Goal: Task Accomplishment & Management: Complete application form

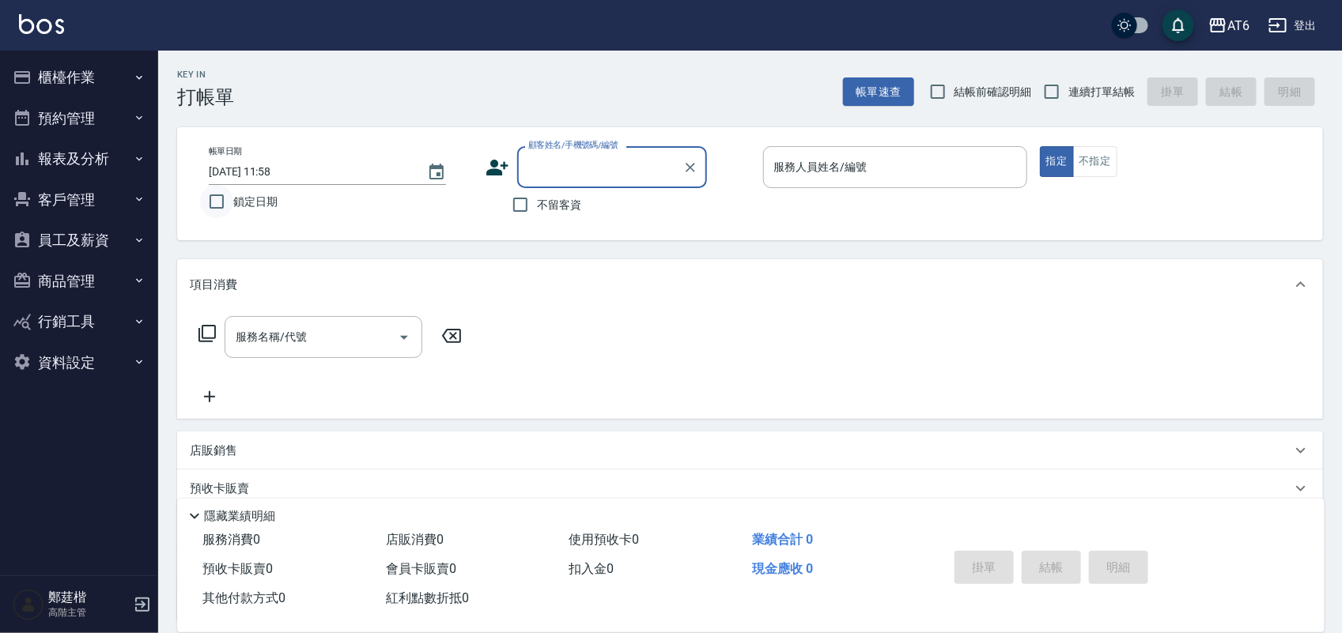
click at [208, 200] on input "鎖定日期" at bounding box center [216, 201] width 33 height 33
checkbox input "true"
click at [558, 202] on span "不留客資" at bounding box center [559, 205] width 44 height 17
click at [537, 202] on input "不留客資" at bounding box center [520, 204] width 33 height 33
checkbox input "true"
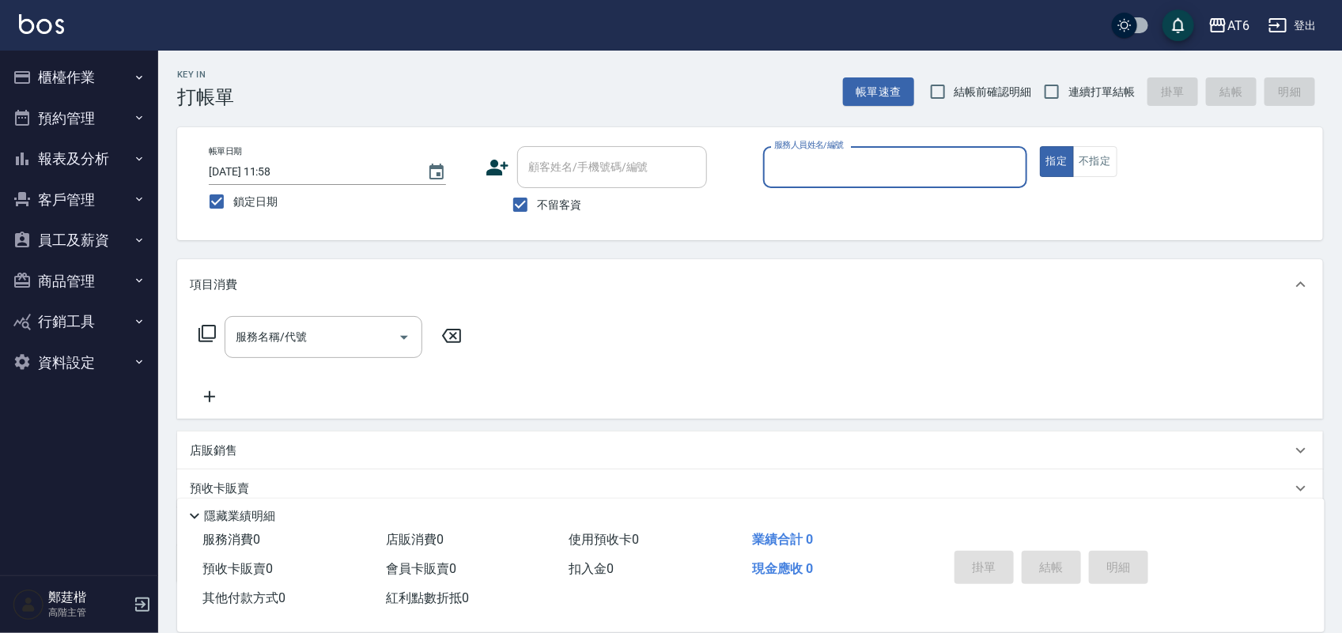
click at [1105, 85] on span "連續打單結帳" at bounding box center [1101, 92] width 66 height 17
click at [1068, 85] on input "連續打單結帳" at bounding box center [1051, 91] width 33 height 33
checkbox input "true"
click at [918, 159] on input "服務人員姓名/編號" at bounding box center [895, 167] width 250 height 28
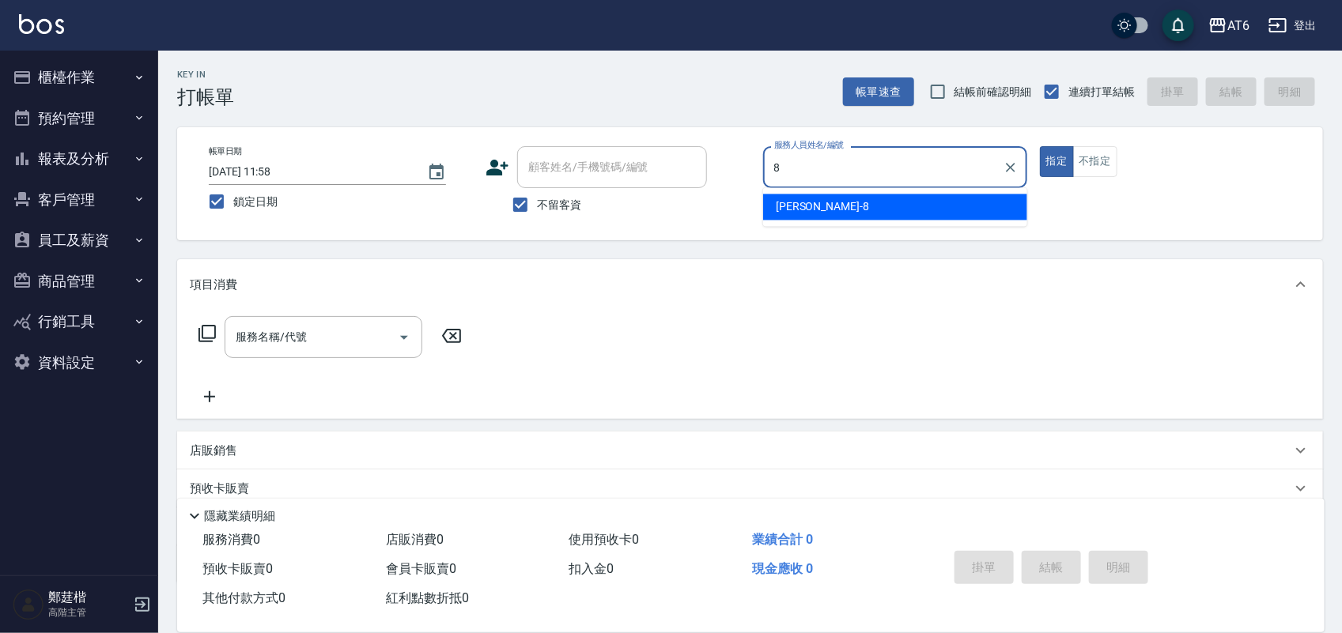
type input "8"
type button "true"
type input "[PERSON_NAME]-8"
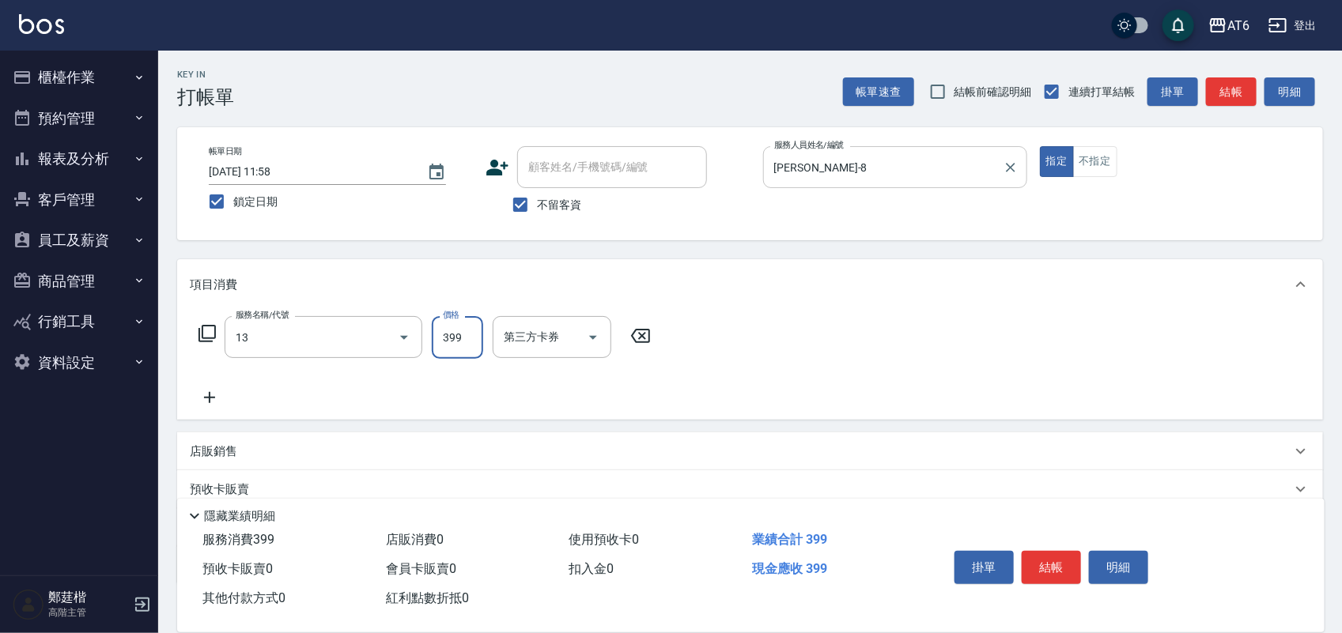
type input "海鹽洗(13)"
type input "400"
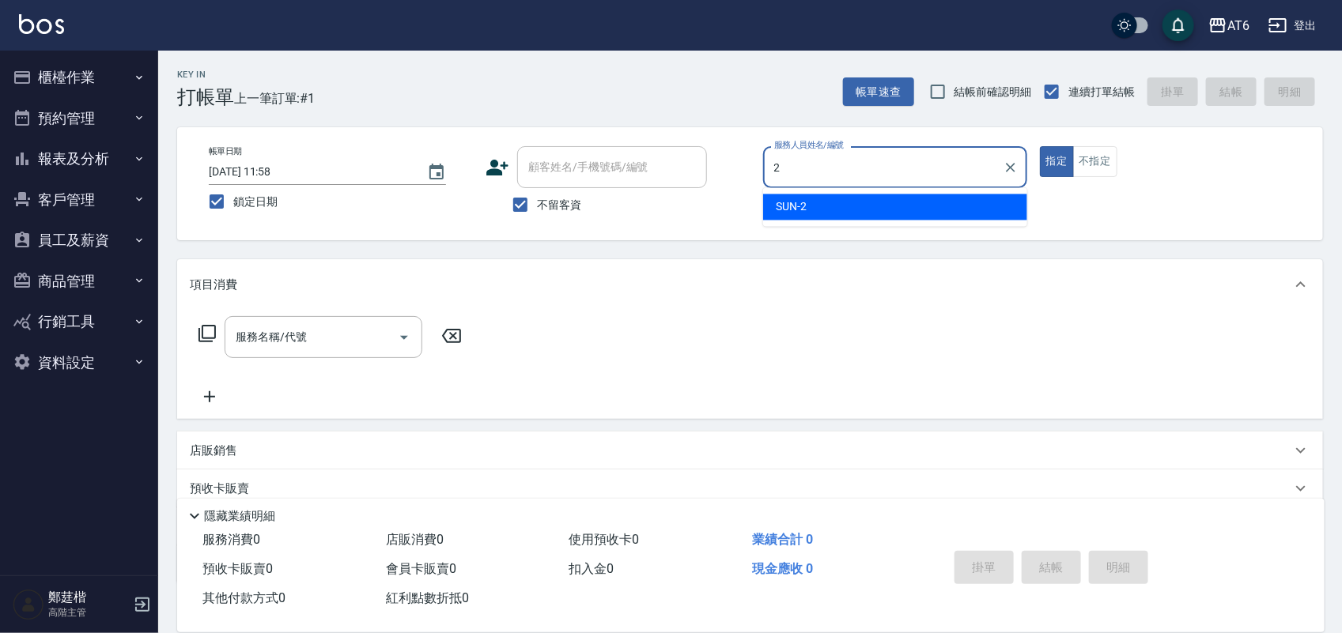
type input "SUN-2"
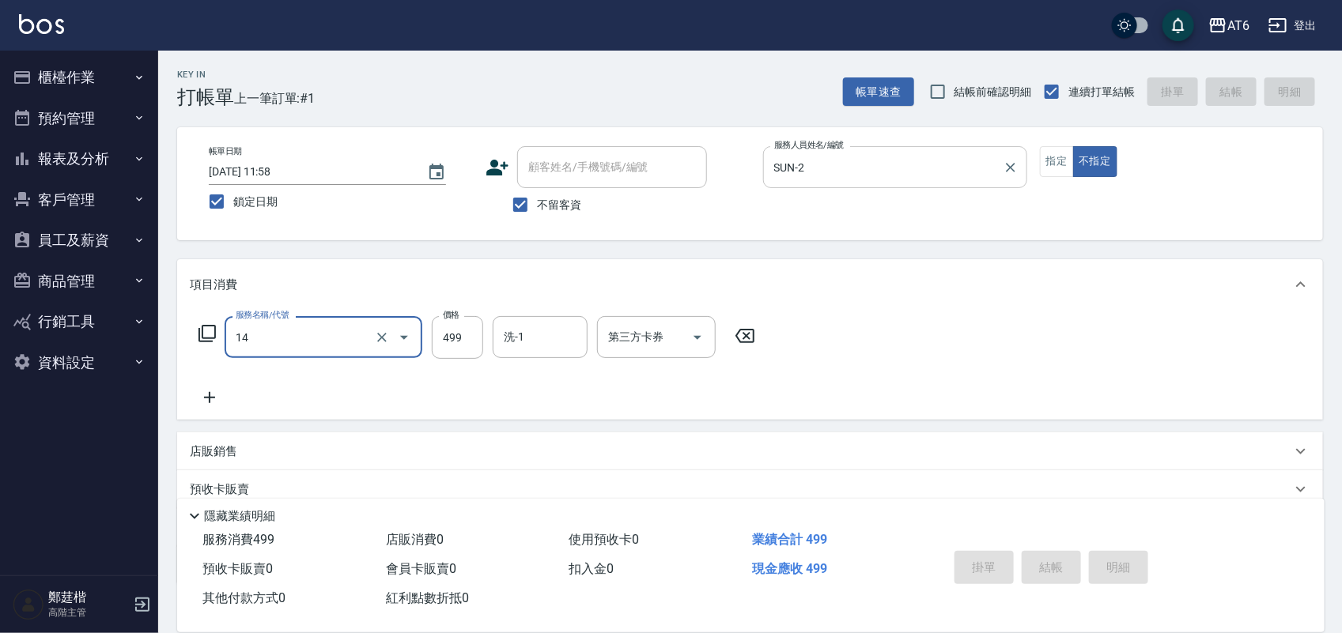
type input "14"
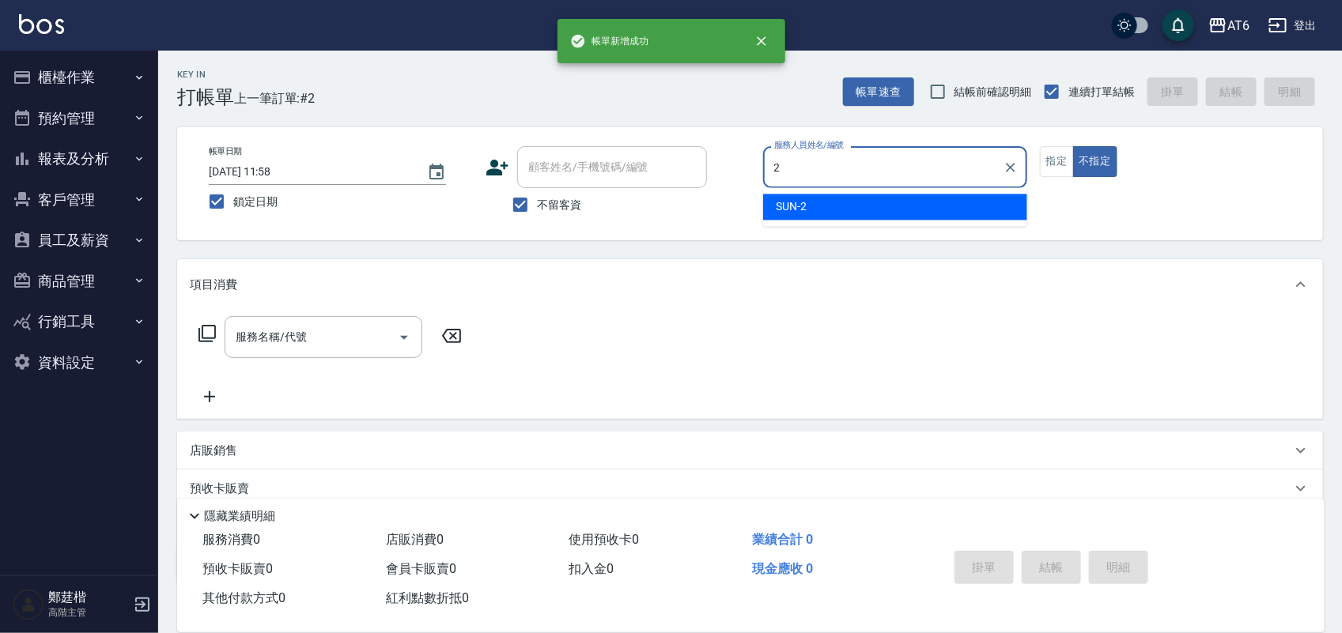
type input "2"
type button "false"
type input "SUN-2"
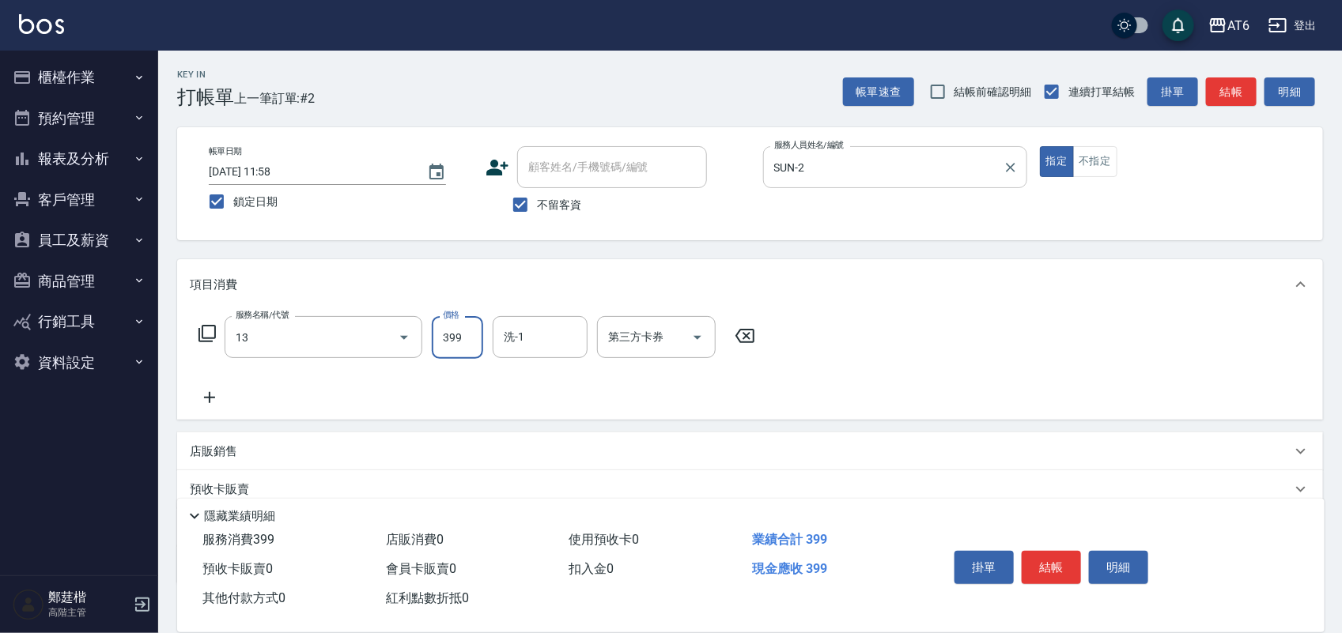
type input "海鹽洗(13)"
type input "400"
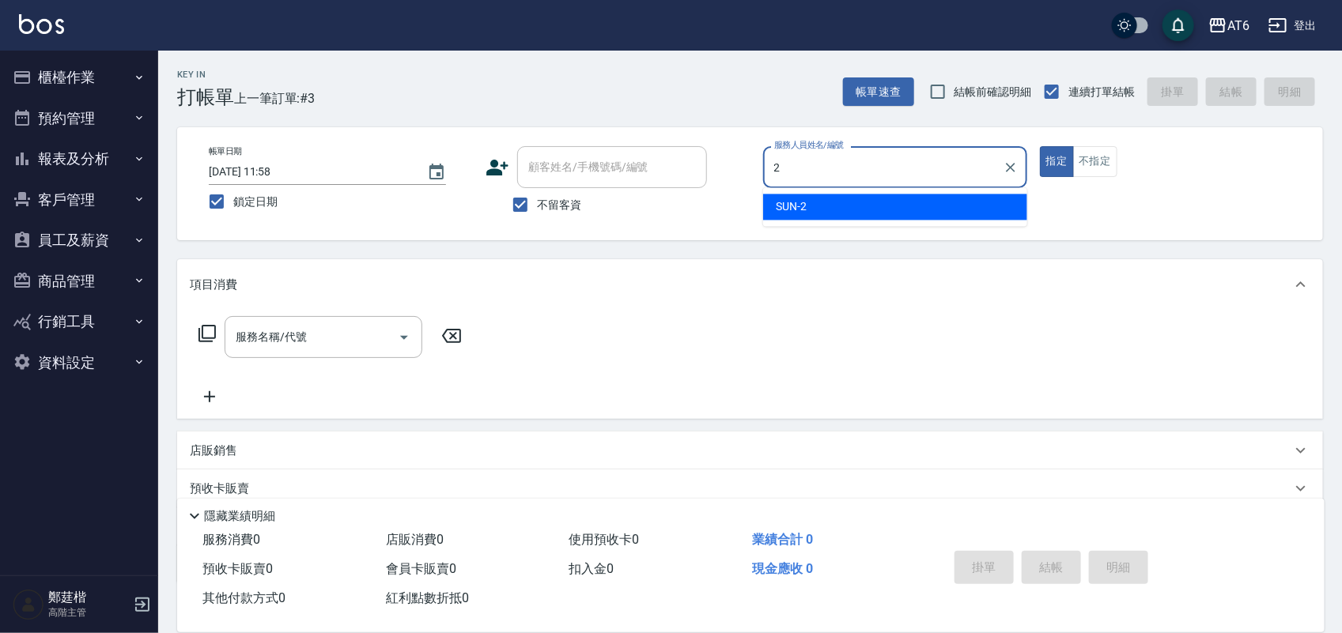
type input "SUN-2"
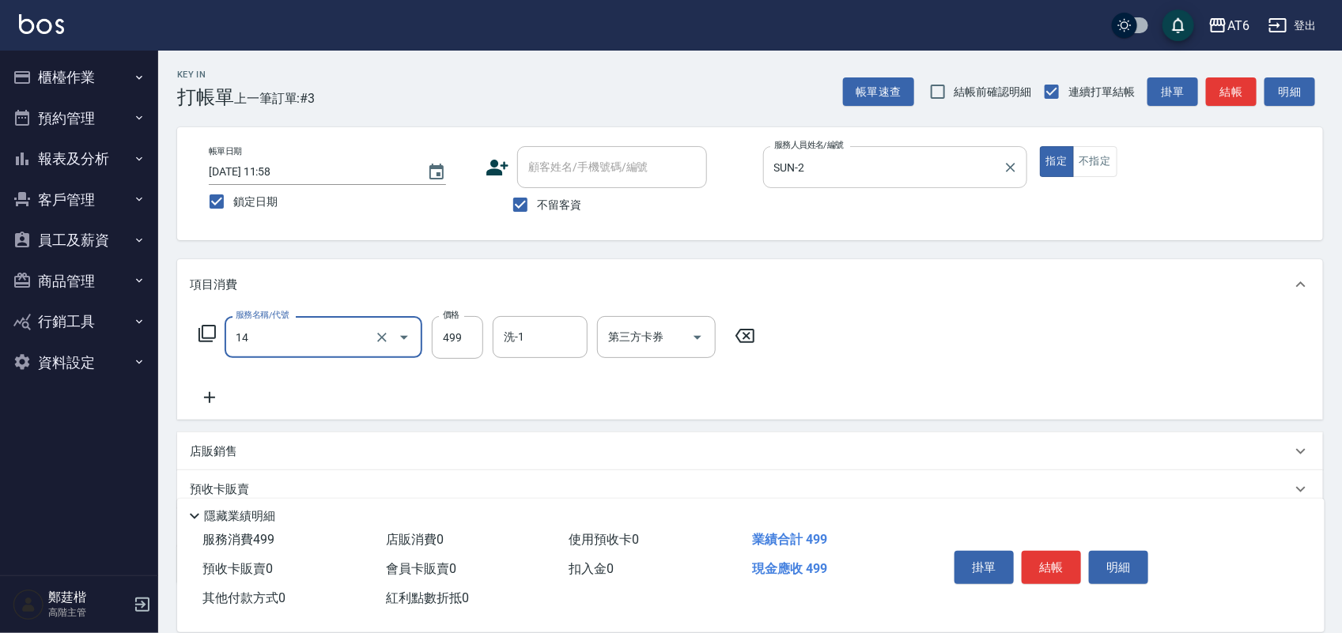
type input "去角質洗(14)"
type input "500"
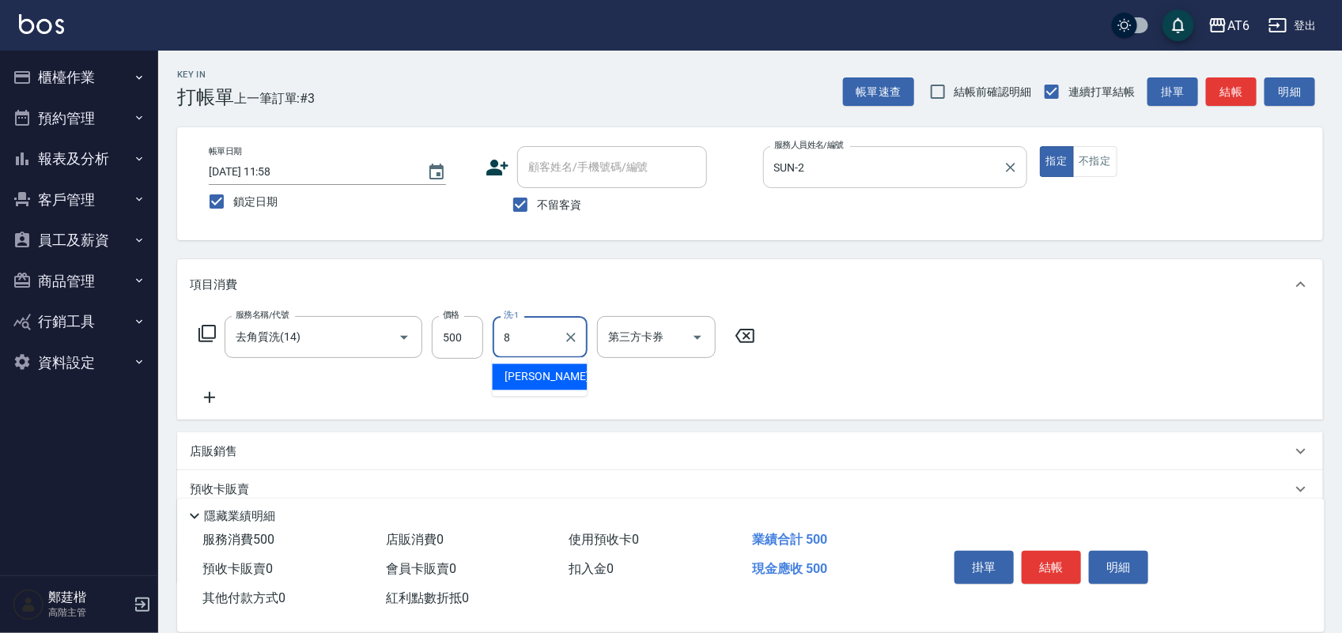
type input "[PERSON_NAME]-8"
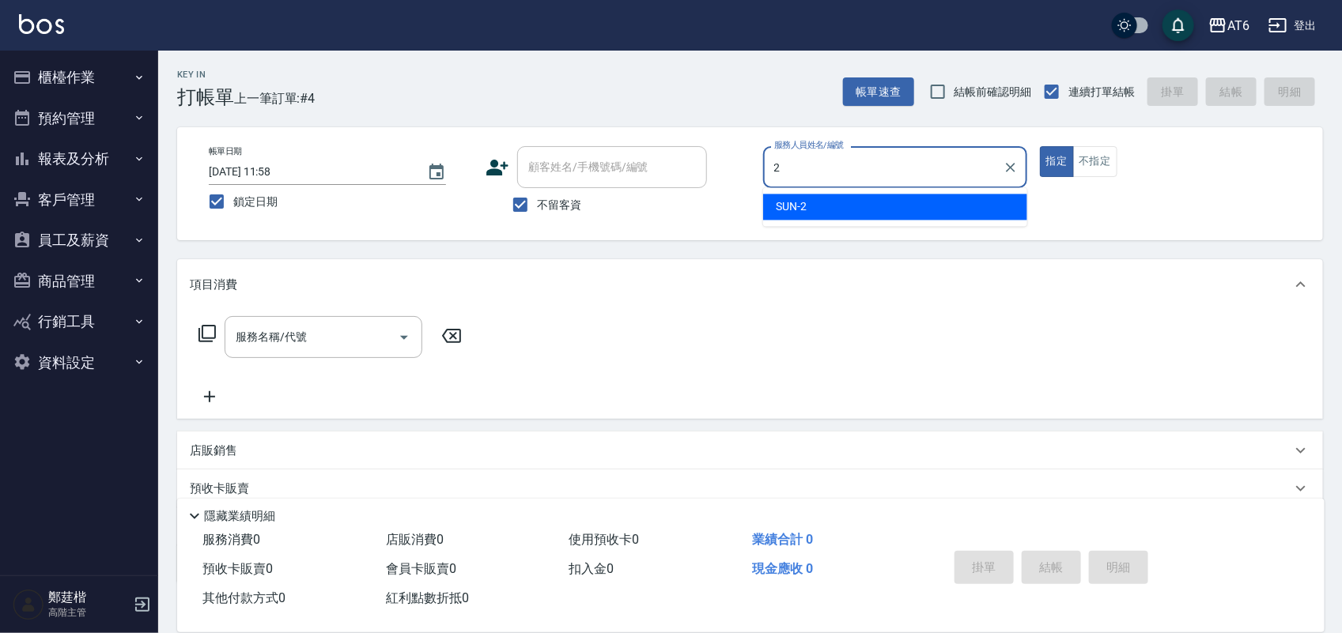
type input "SUN-2"
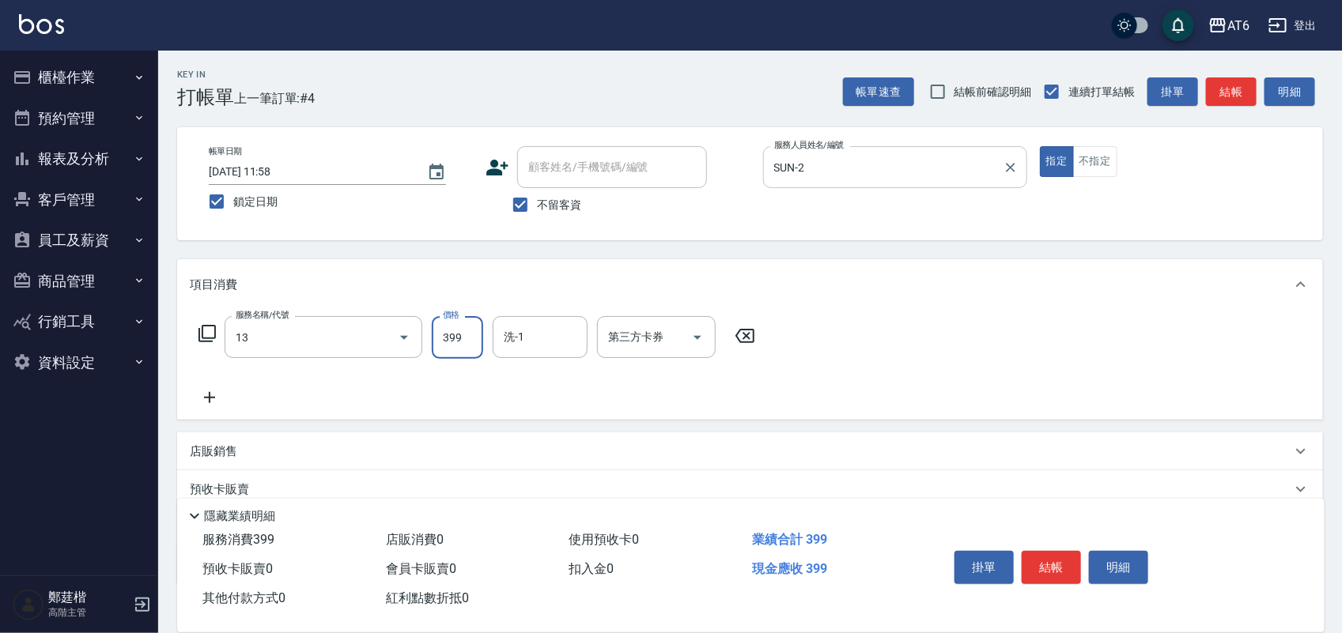
type input "海鹽洗(13)"
type input "400"
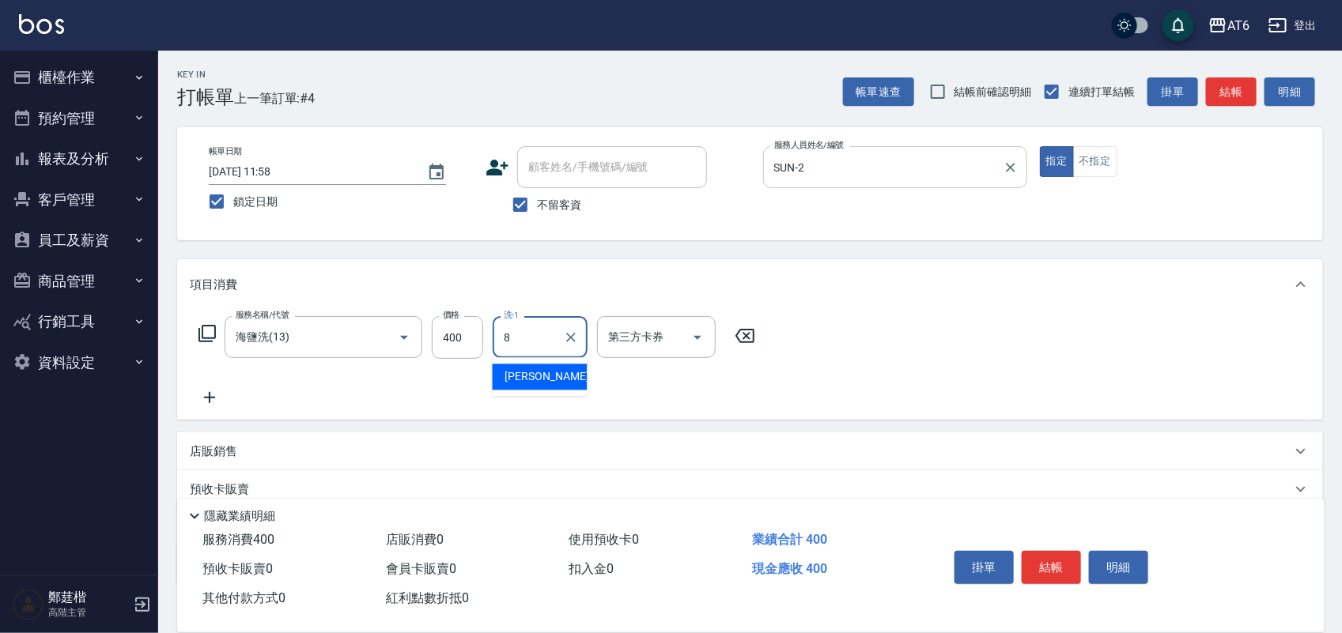
type input "[PERSON_NAME]-8"
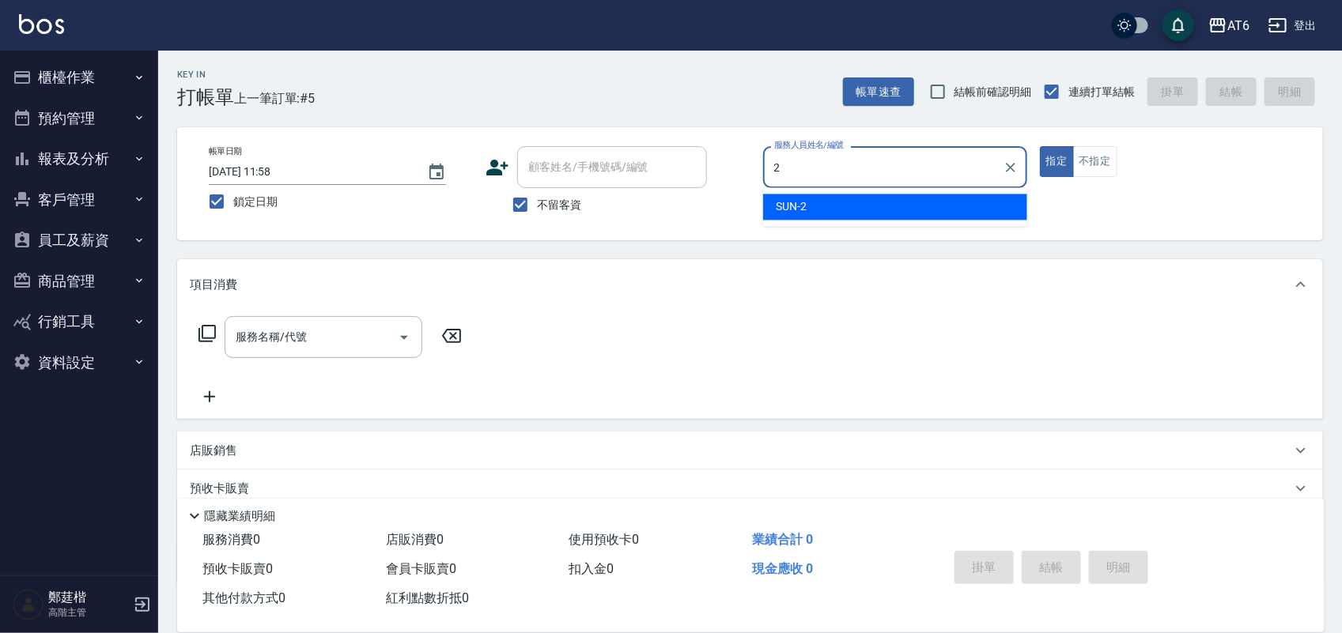
type input "SUN-2"
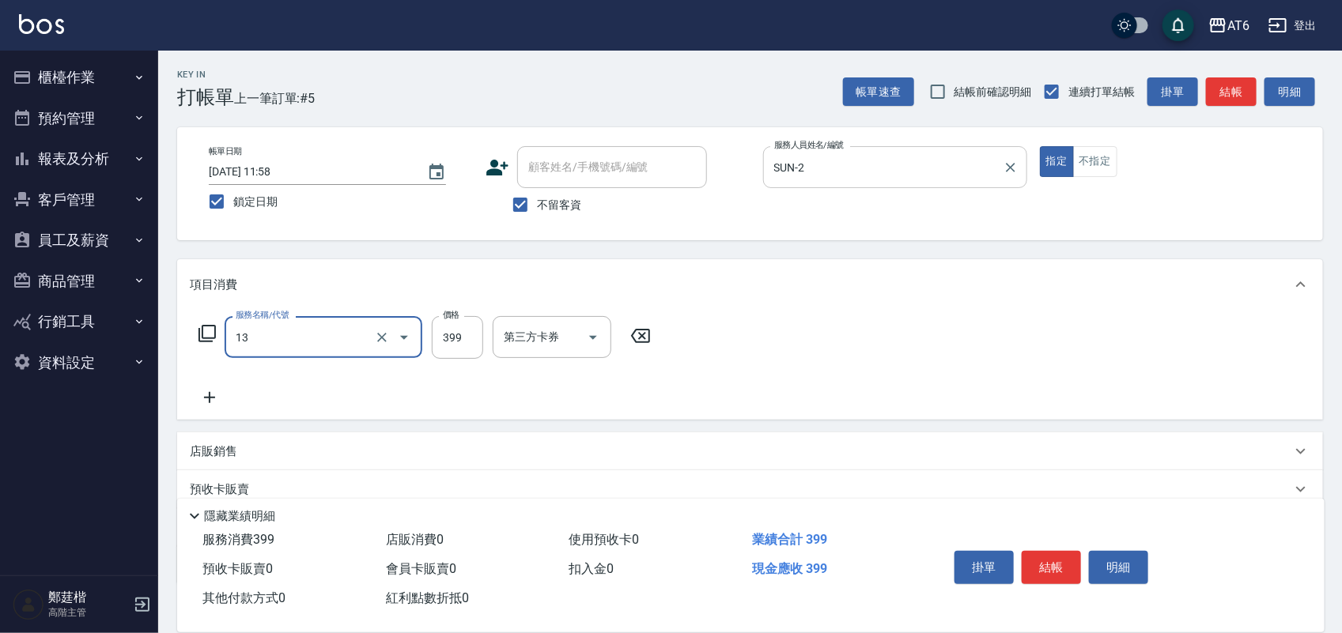
type input "海鹽洗(13)"
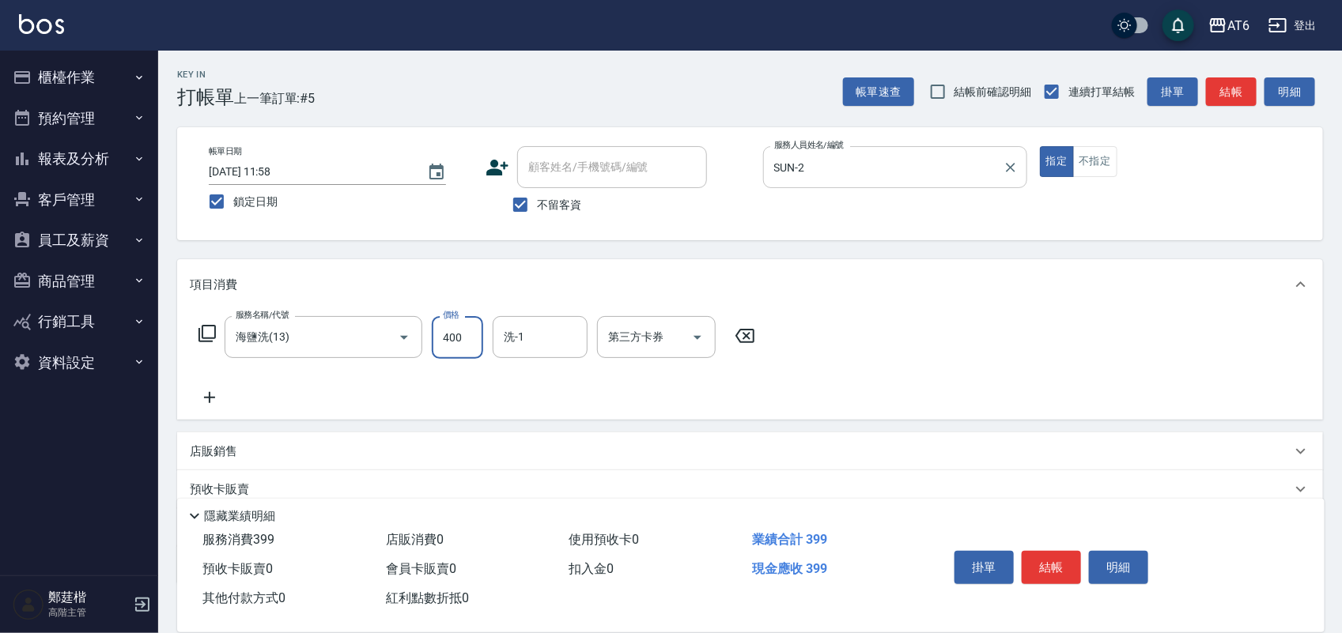
type input "400"
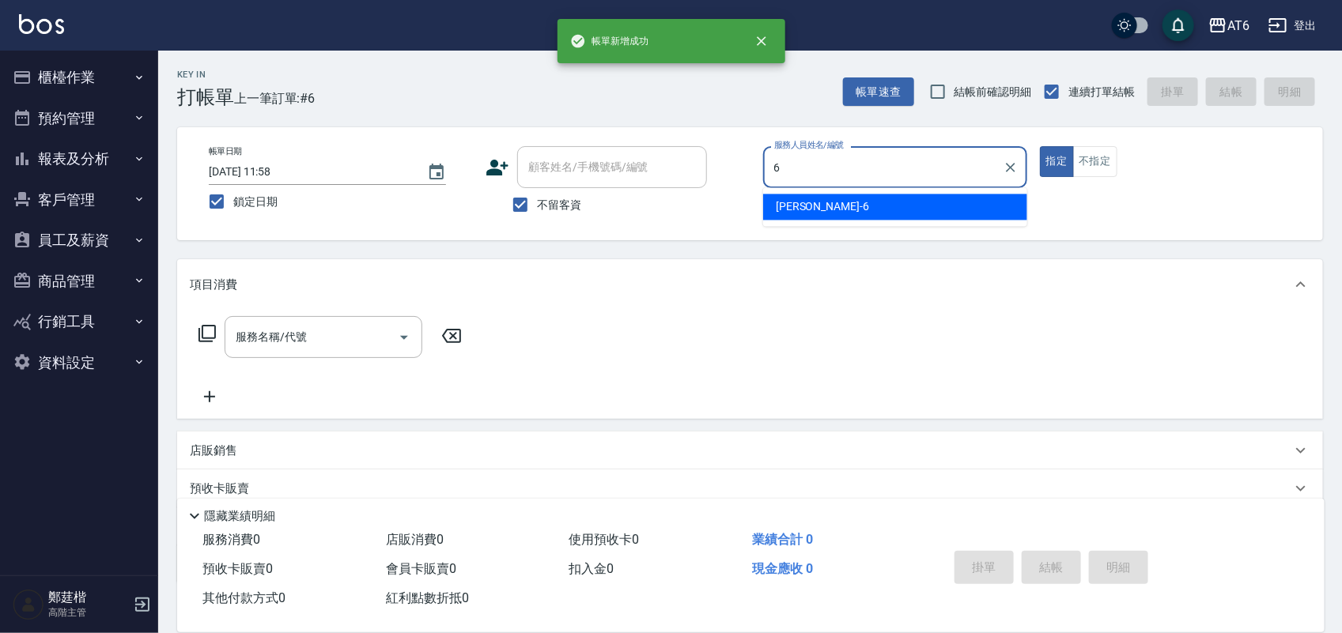
type input "[PERSON_NAME]-6"
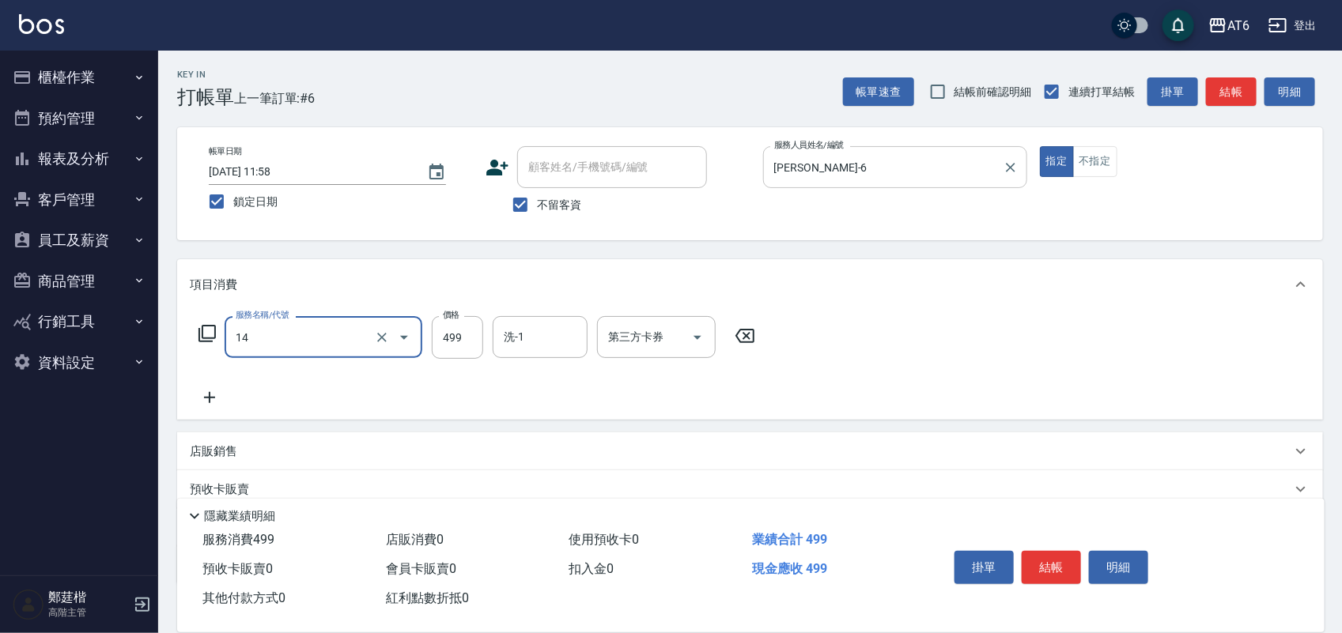
type input "去角質洗(14)"
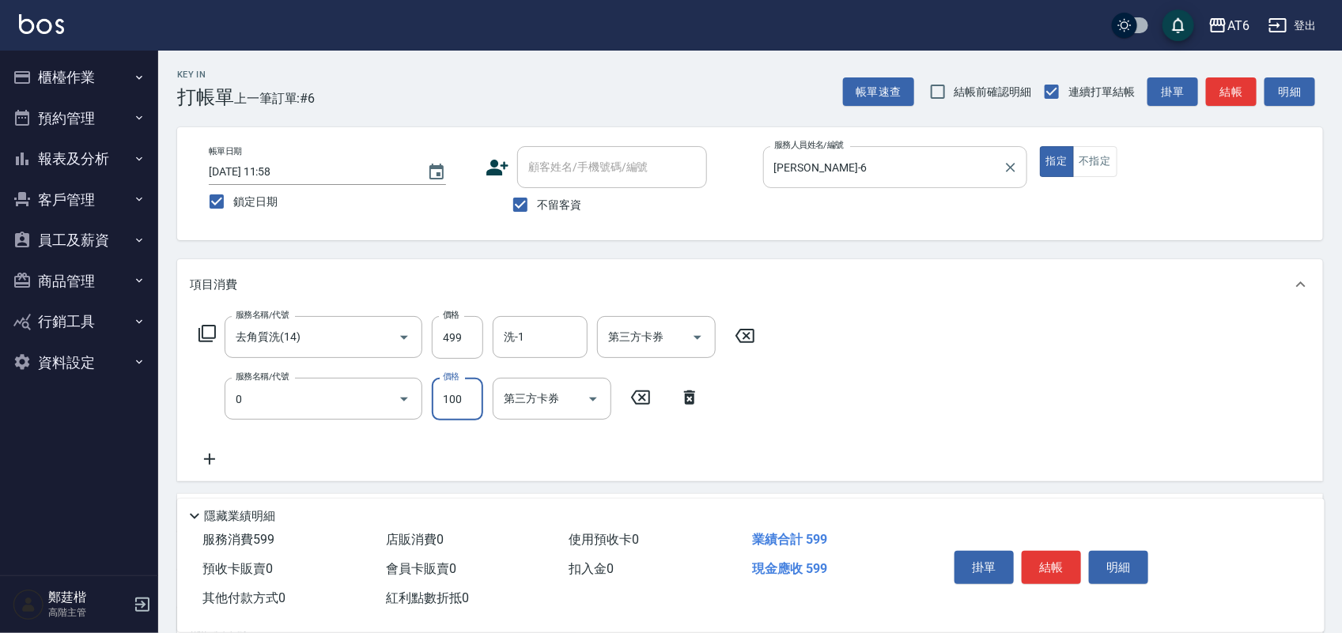
type input "剪髮(0)"
type input "180"
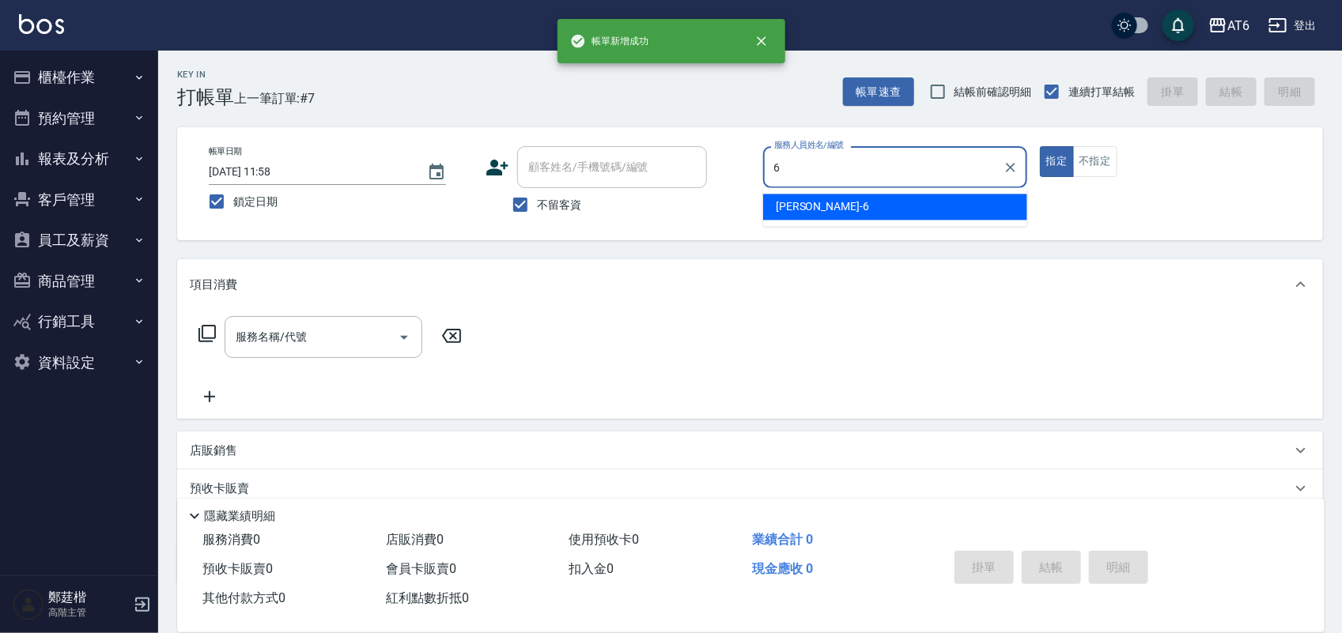
type input "[PERSON_NAME]-6"
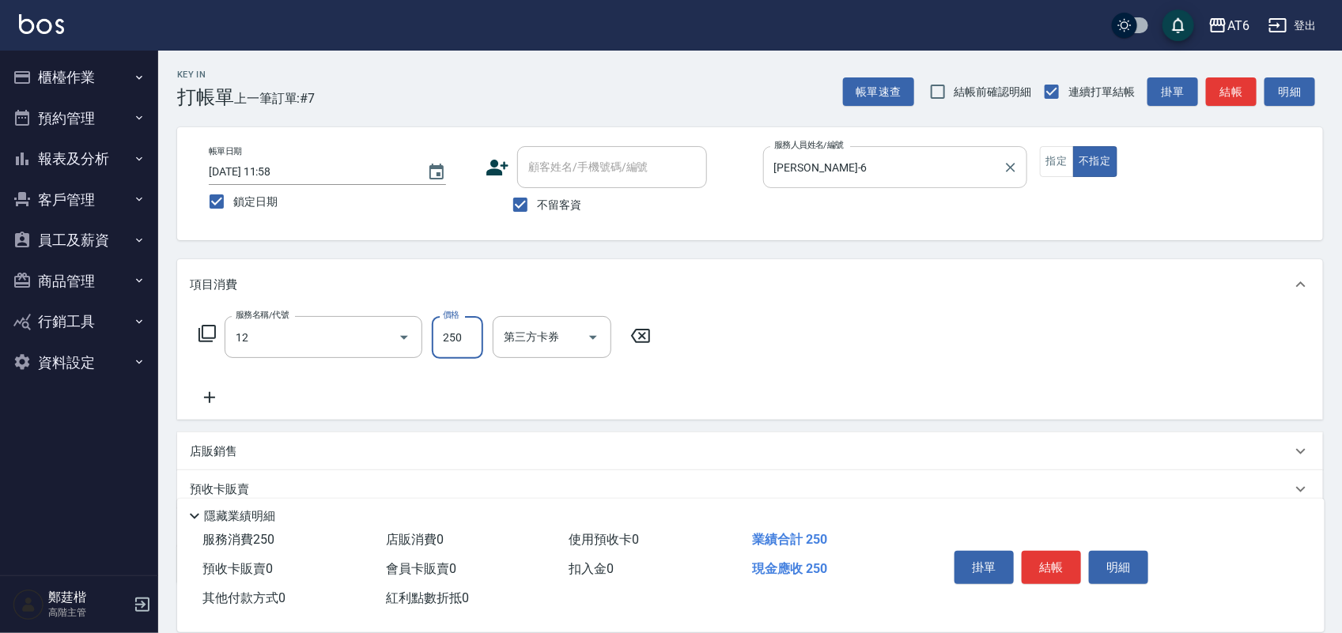
type input "精油洗髮(12)"
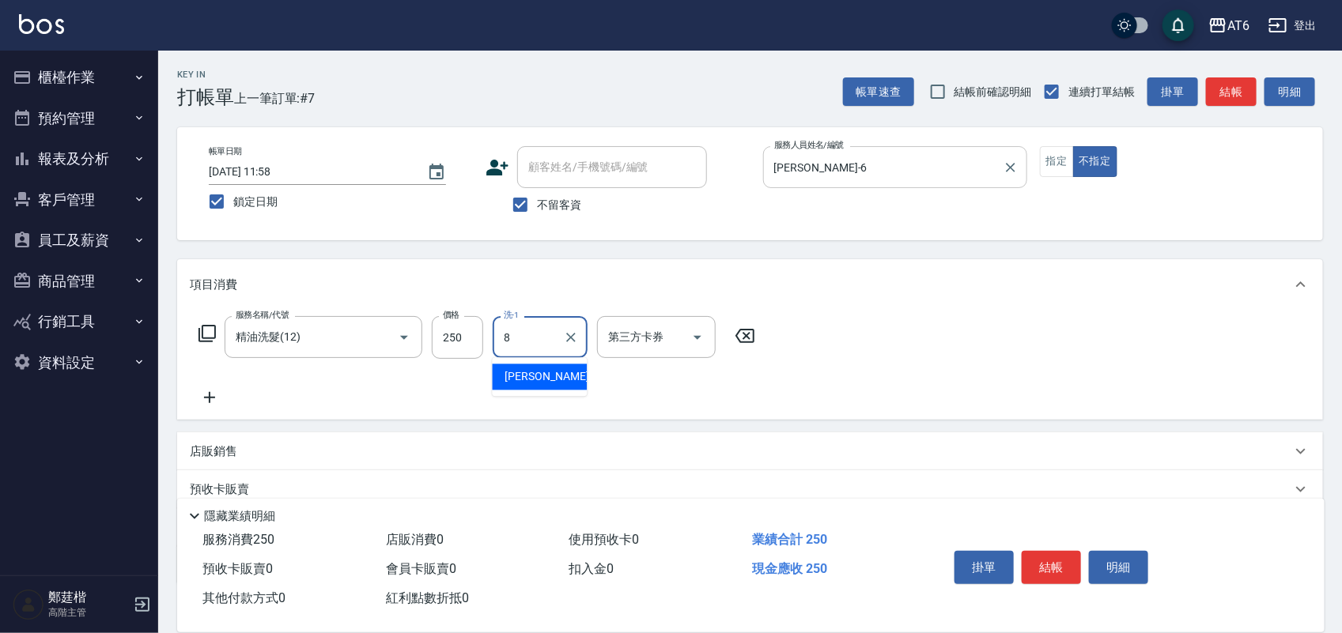
type input "[PERSON_NAME]-8"
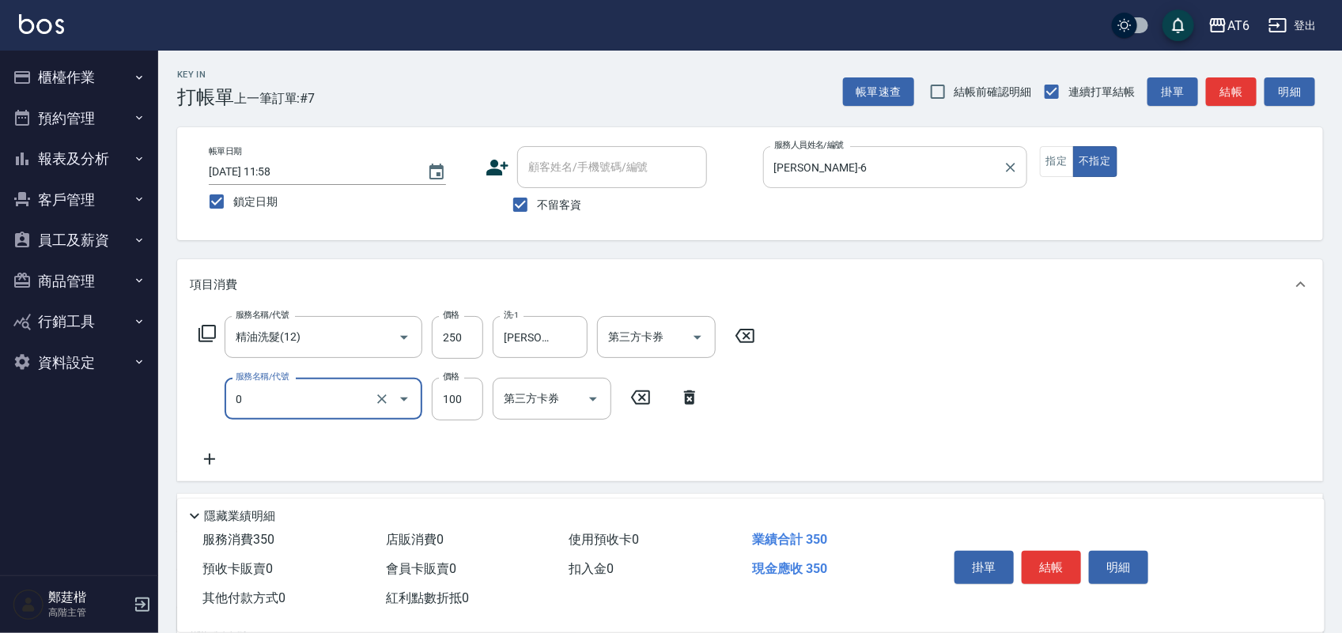
type input "剪髮(0)"
type input "130"
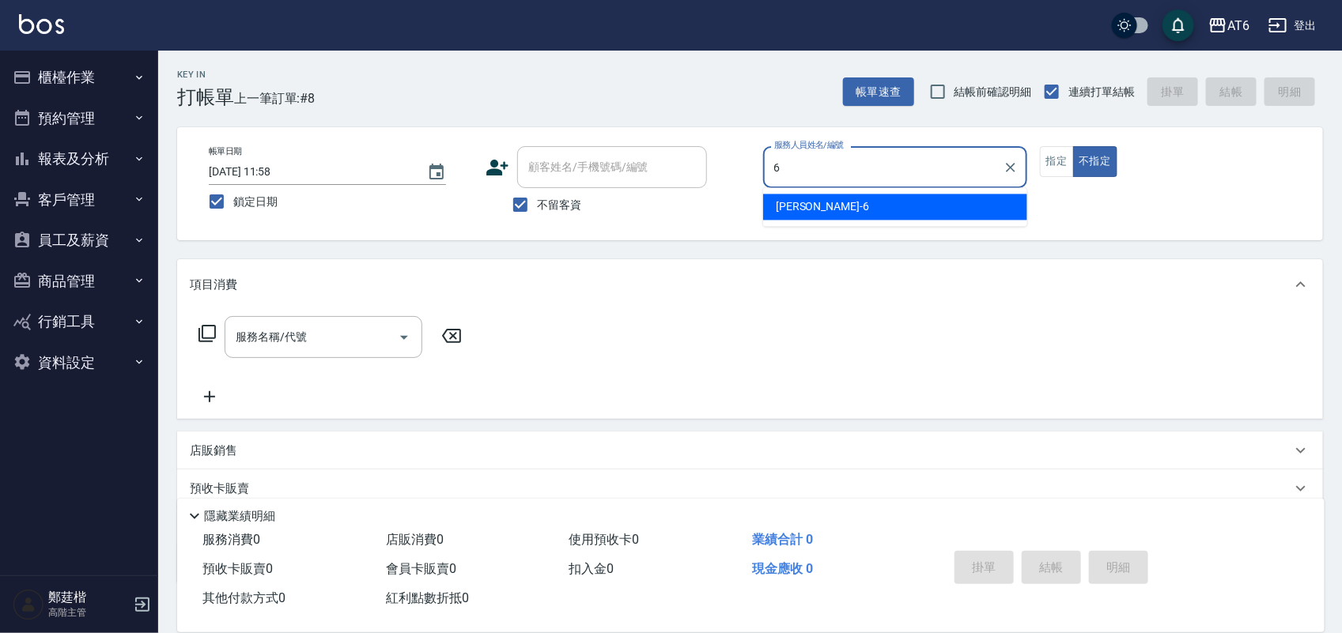
type input "[PERSON_NAME]-6"
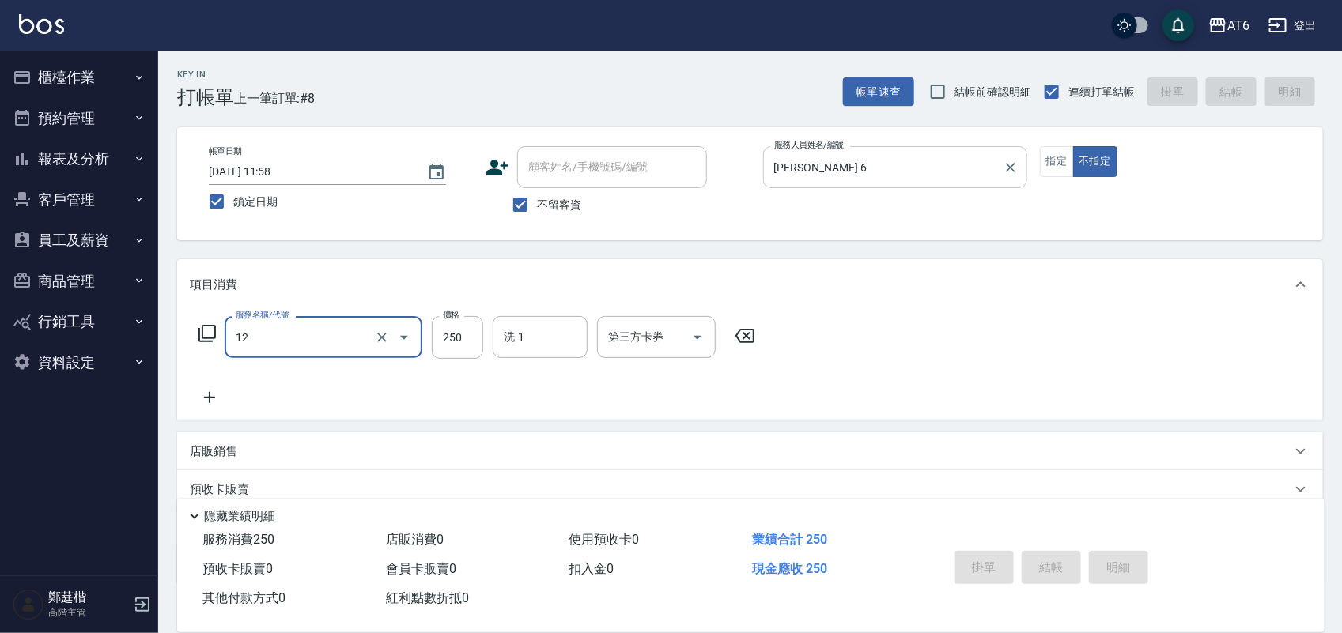
type input "12"
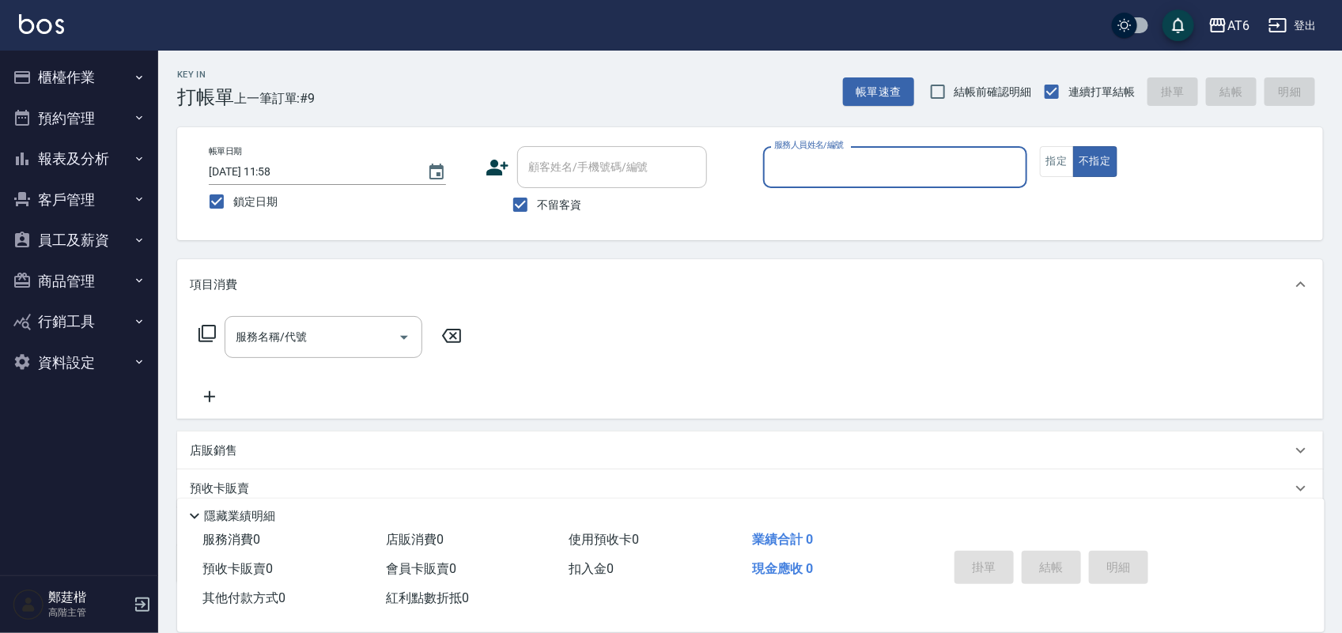
click at [59, 149] on button "報表及分析" at bounding box center [78, 158] width 145 height 41
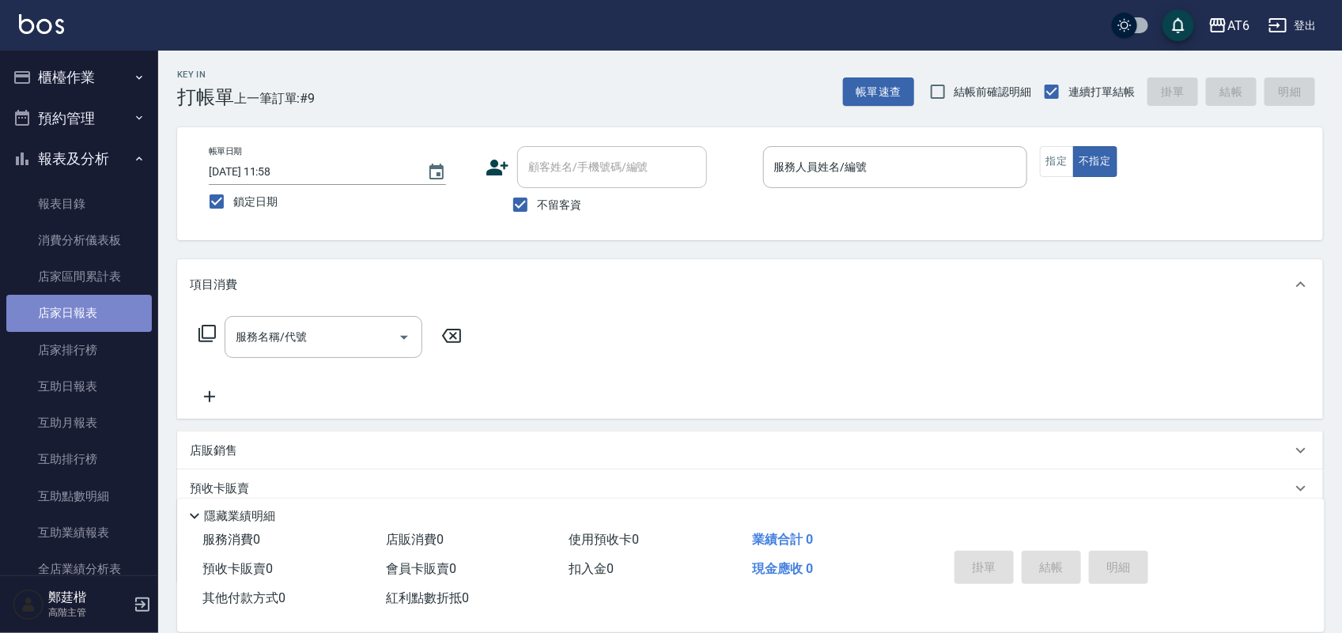
click at [116, 313] on link "店家日報表" at bounding box center [78, 313] width 145 height 36
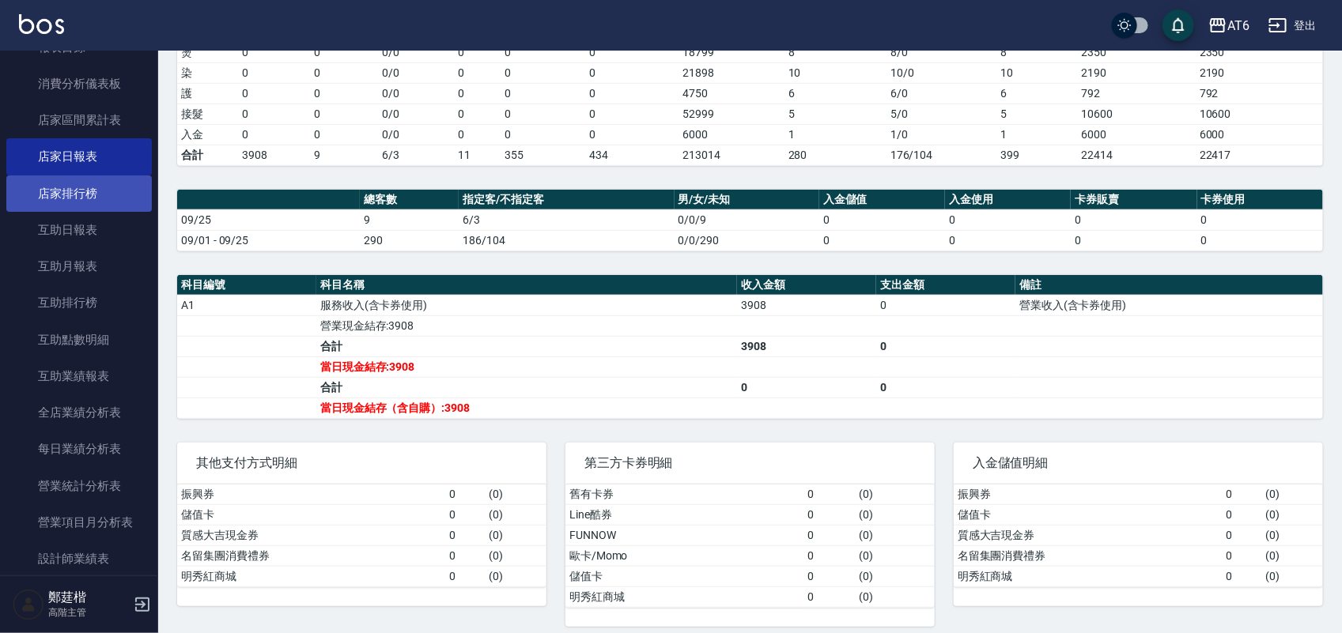
scroll to position [395, 0]
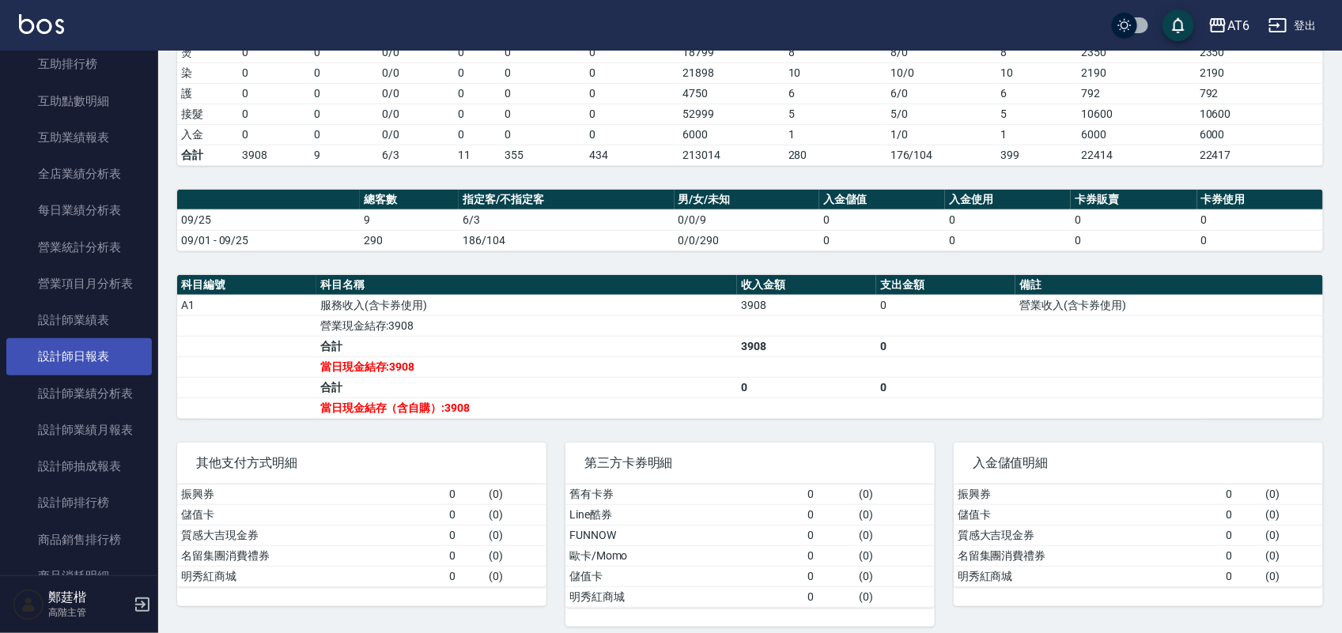
click at [129, 360] on link "設計師日報表" at bounding box center [78, 356] width 145 height 36
